Goal: Check status: Check status

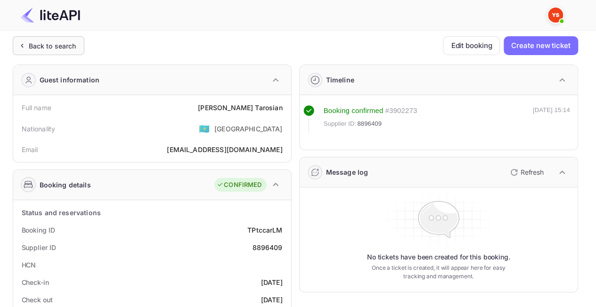
click at [52, 46] on div "Back to search" at bounding box center [53, 46] width 48 height 10
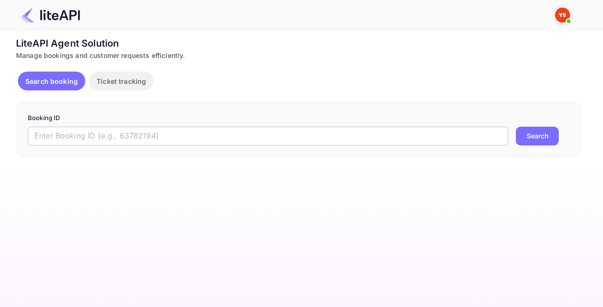
click at [214, 141] on input "text" at bounding box center [268, 136] width 480 height 19
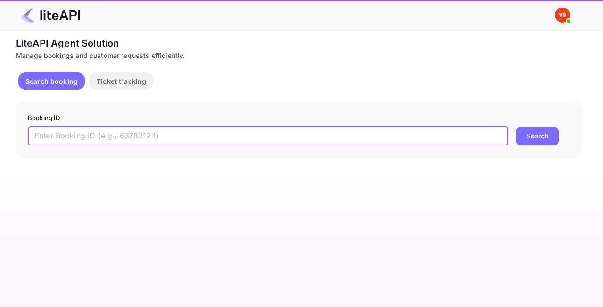
paste input "8896123"
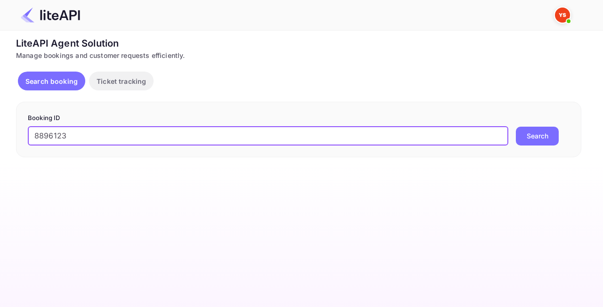
type input "8896123"
click at [537, 133] on button "Search" at bounding box center [537, 136] width 43 height 19
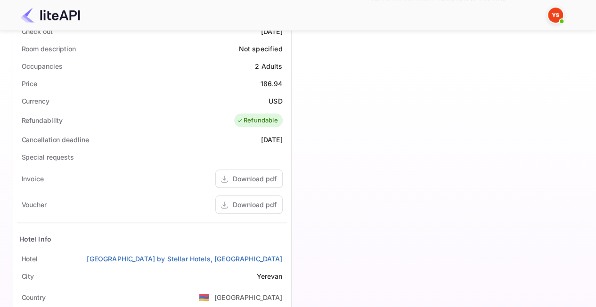
scroll to position [263, 0]
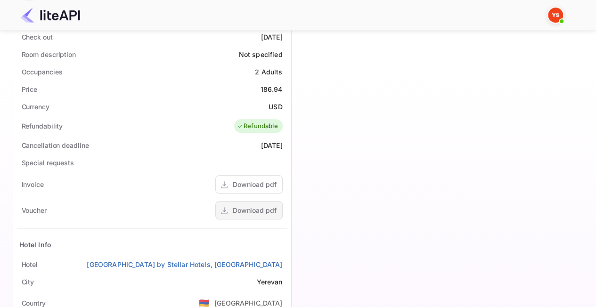
click at [252, 208] on div "Download pdf" at bounding box center [255, 210] width 44 height 10
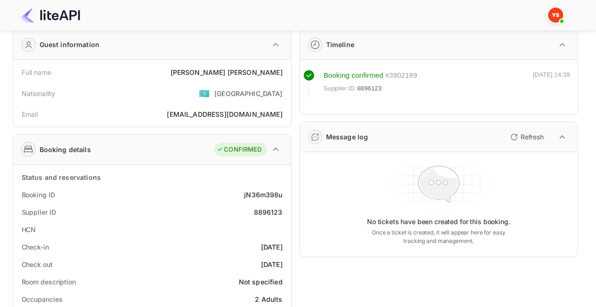
scroll to position [0, 0]
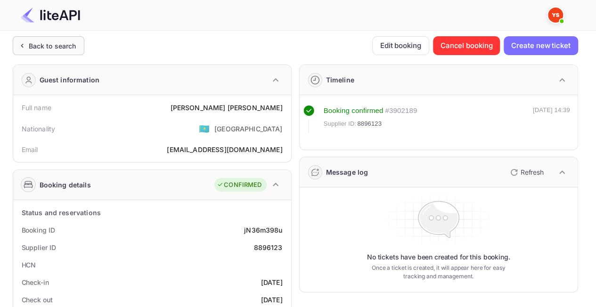
click at [63, 46] on div "Back to search" at bounding box center [53, 46] width 48 height 10
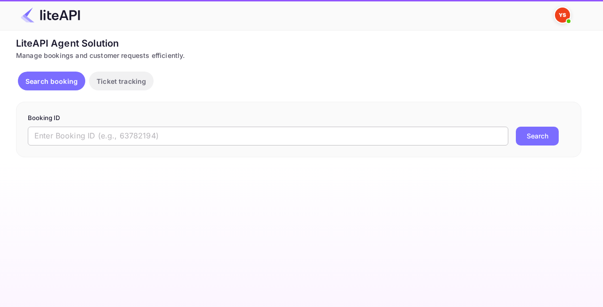
click at [163, 138] on input "text" at bounding box center [268, 136] width 480 height 19
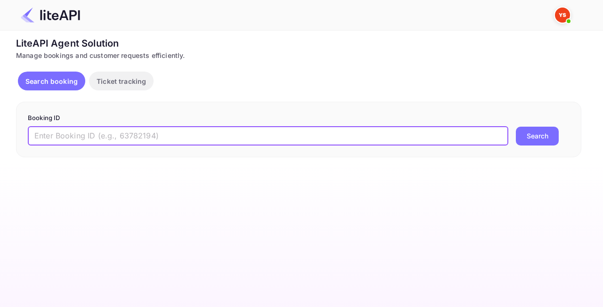
paste input "8903553"
type input "8903553"
click at [550, 141] on button "Search" at bounding box center [537, 136] width 43 height 19
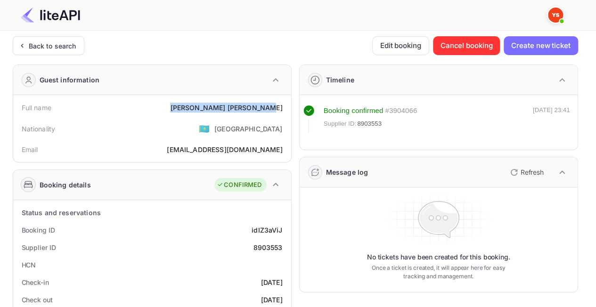
drag, startPoint x: 251, startPoint y: 109, endPoint x: 290, endPoint y: 109, distance: 38.6
click at [290, 109] on div "Full name [PERSON_NAME] Nationality 🇰🇿 [DEMOGRAPHIC_DATA] Email [EMAIL_ADDRESS]…" at bounding box center [152, 128] width 278 height 67
copy div "[PERSON_NAME]"
click at [162, 118] on div "Nationality 🇰🇿 [DEMOGRAPHIC_DATA]" at bounding box center [152, 128] width 270 height 24
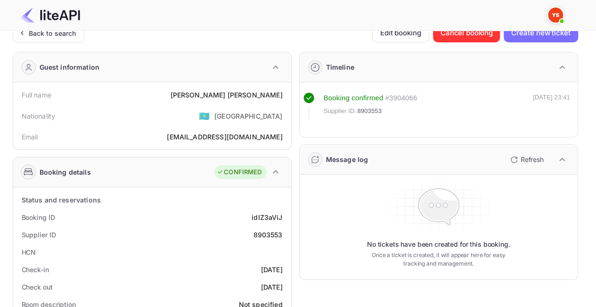
scroll to position [3, 0]
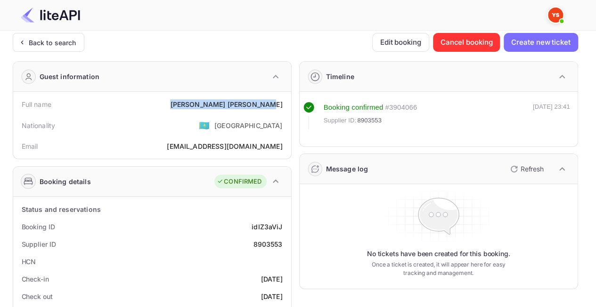
drag, startPoint x: 258, startPoint y: 98, endPoint x: 290, endPoint y: 99, distance: 32.5
click at [290, 99] on div "Full name [PERSON_NAME] Nationality 🇰🇿 [DEMOGRAPHIC_DATA] Email [EMAIL_ADDRESS]…" at bounding box center [152, 125] width 278 height 67
copy div "[PERSON_NAME]"
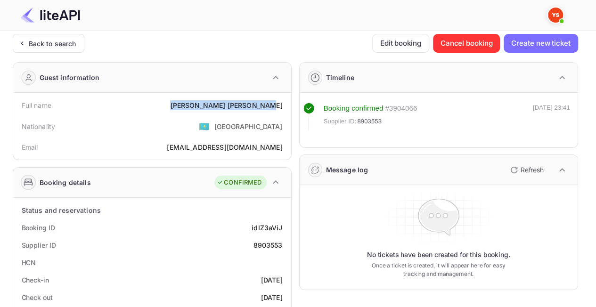
scroll to position [0, 0]
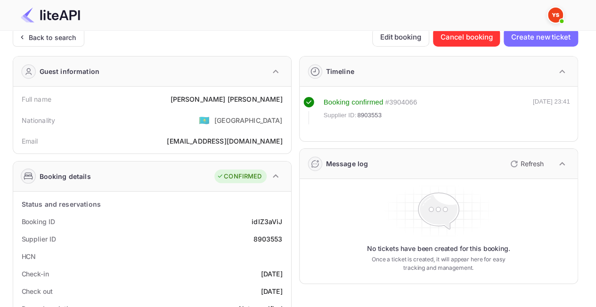
click at [195, 108] on div "Nationality 🇰🇿 [DEMOGRAPHIC_DATA]" at bounding box center [152, 120] width 270 height 24
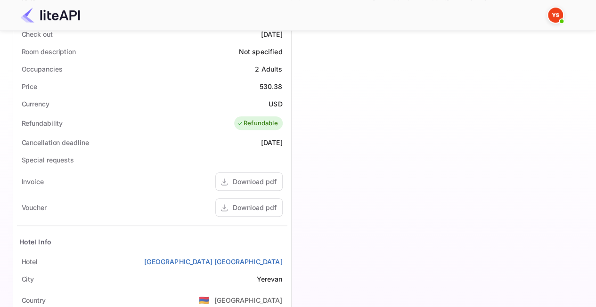
scroll to position [266, 0]
drag, startPoint x: 255, startPoint y: 87, endPoint x: 285, endPoint y: 82, distance: 30.6
click at [285, 82] on div "Price 530.38" at bounding box center [152, 85] width 270 height 17
copy div "530.38"
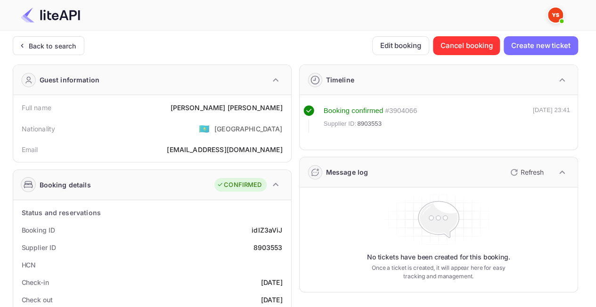
scroll to position [0, 0]
drag, startPoint x: 216, startPoint y: 104, endPoint x: 283, endPoint y: 110, distance: 67.7
click at [283, 110] on div "Full name [PERSON_NAME]" at bounding box center [152, 106] width 270 height 17
copy div "[PERSON_NAME]"
